Goal: Task Accomplishment & Management: Manage account settings

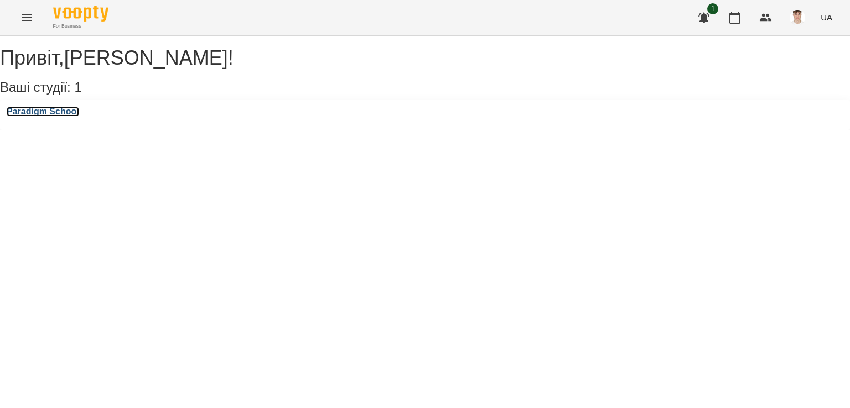
click at [79, 117] on h3 "Paradigm School" at bounding box center [43, 112] width 73 height 10
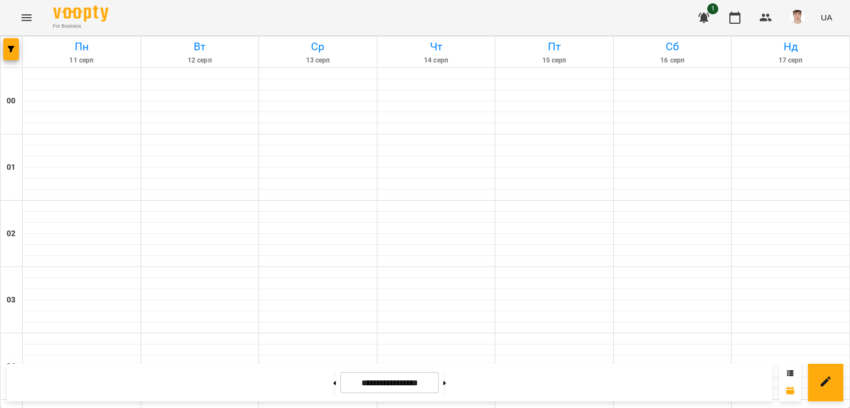
scroll to position [1107, 0]
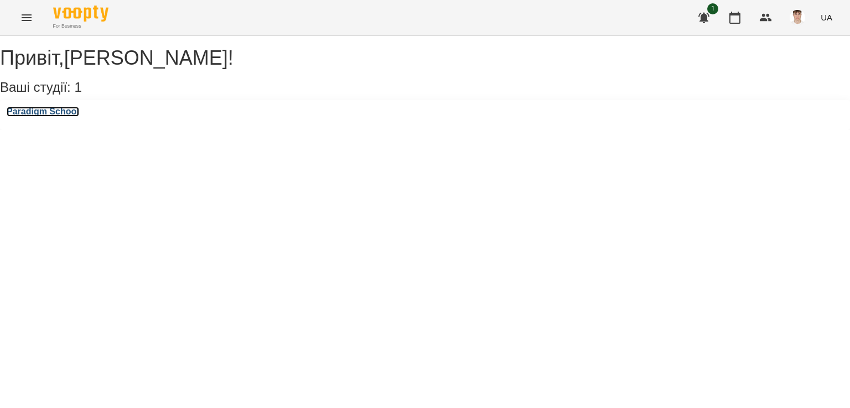
click at [76, 117] on h3 "Paradigm School" at bounding box center [43, 112] width 73 height 10
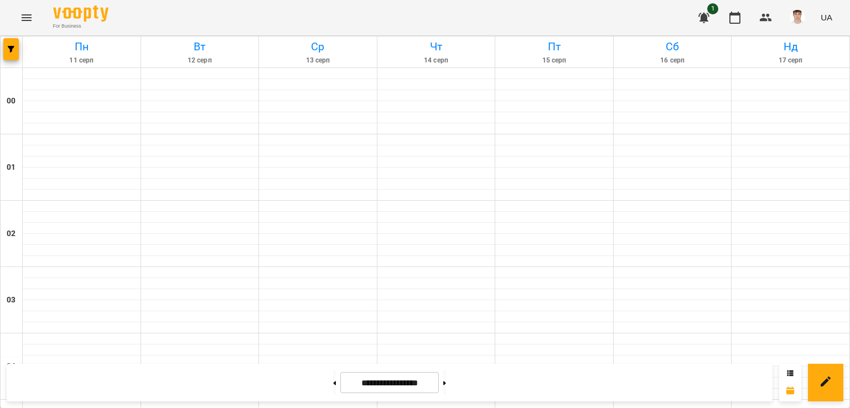
scroll to position [996, 0]
